Goal: Task Accomplishment & Management: Manage account settings

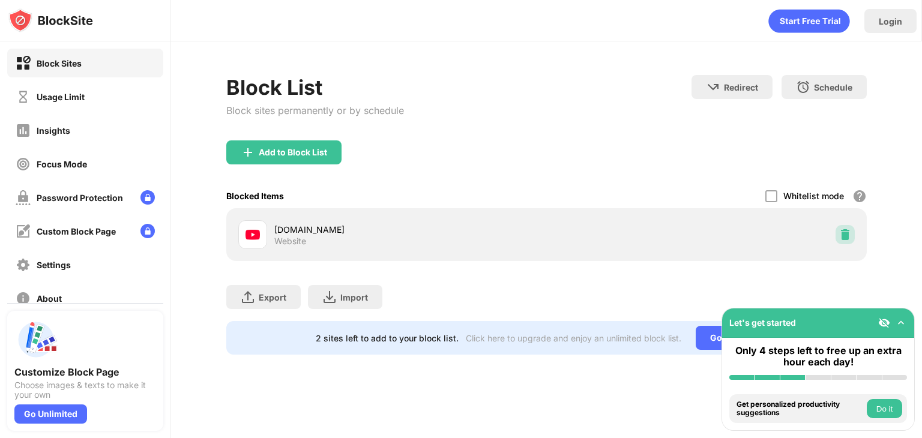
click at [838, 235] on div at bounding box center [845, 234] width 19 height 19
